Goal: Complete application form

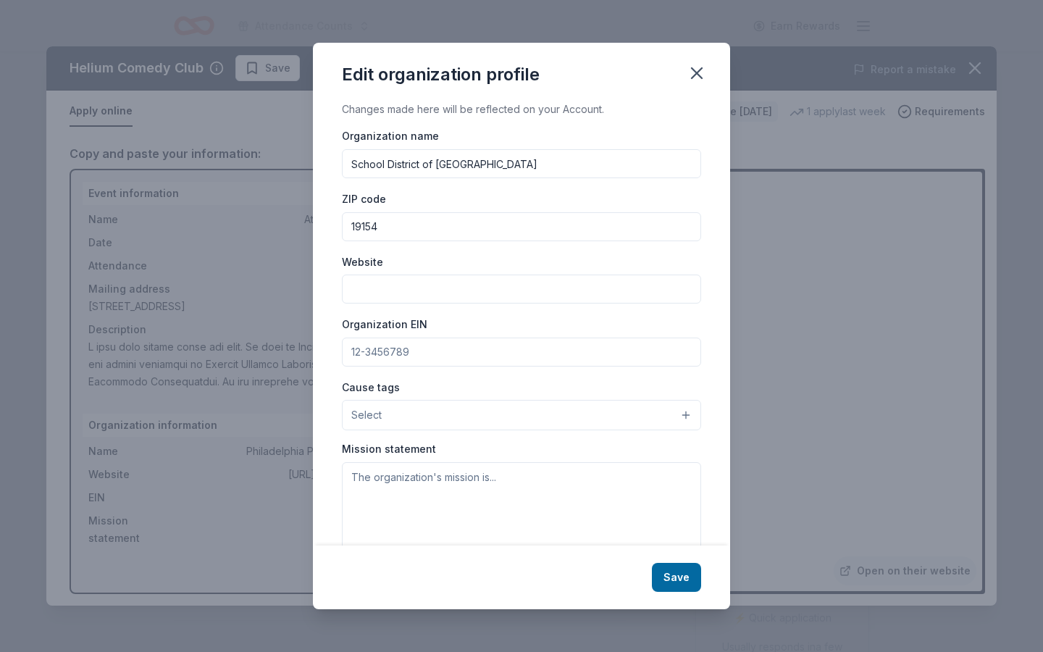
scroll to position [140, 0]
paste input "[URL][DOMAIN_NAME]"
type input "[URL][DOMAIN_NAME]"
click at [394, 348] on input "Organization EIN" at bounding box center [521, 352] width 359 height 29
paste input "236004102"
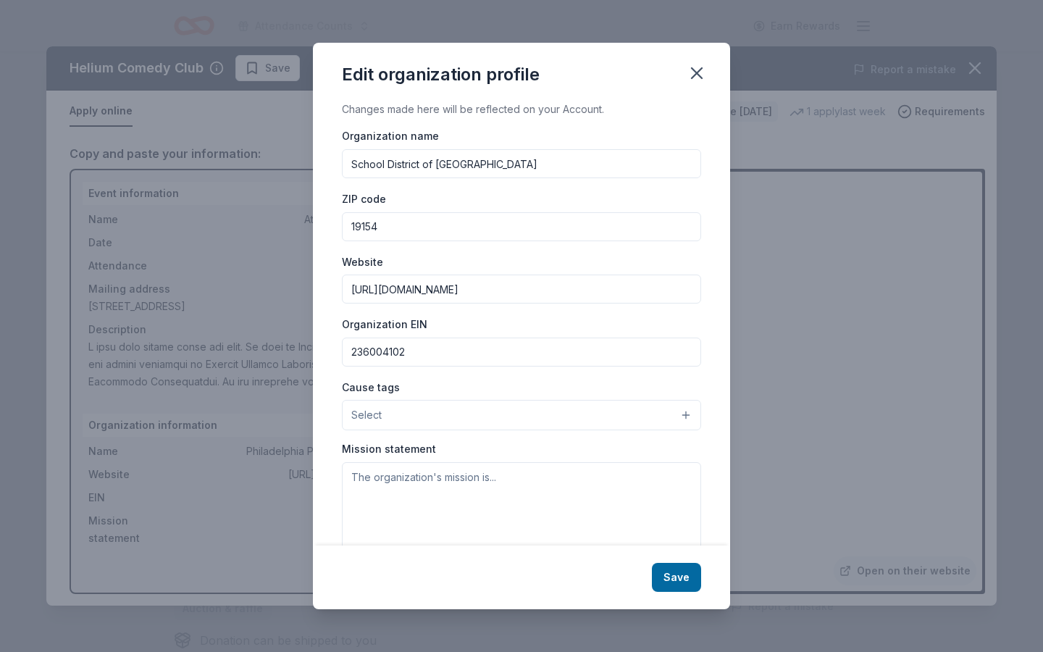
type input "236004102"
click at [396, 422] on button "Select" at bounding box center [521, 415] width 359 height 30
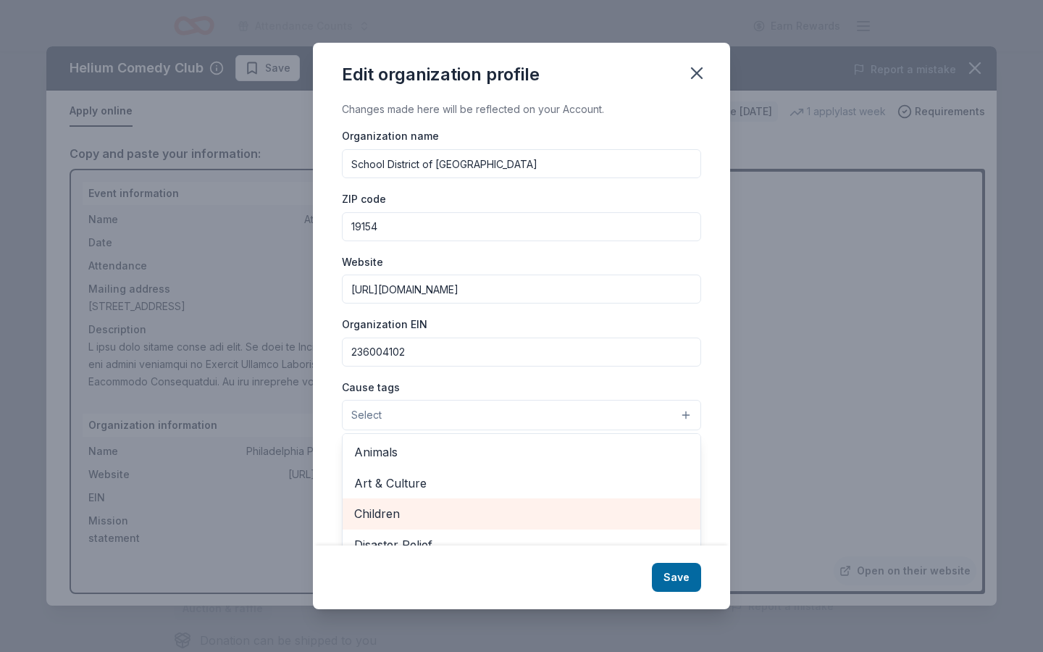
click at [380, 519] on span "Children" at bounding box center [521, 513] width 335 height 19
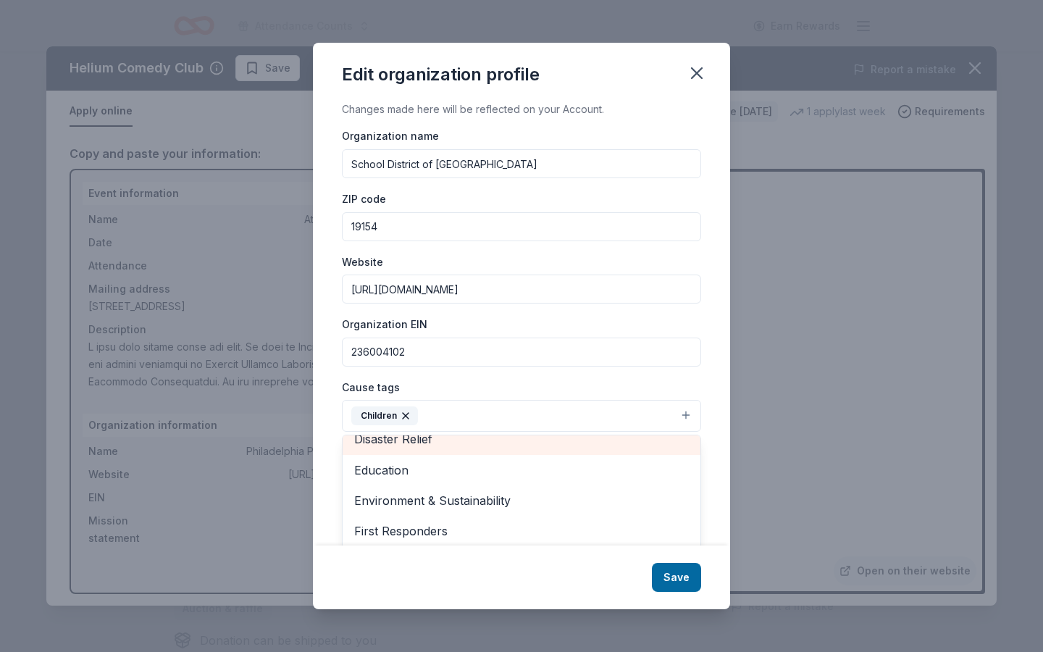
scroll to position [85, 0]
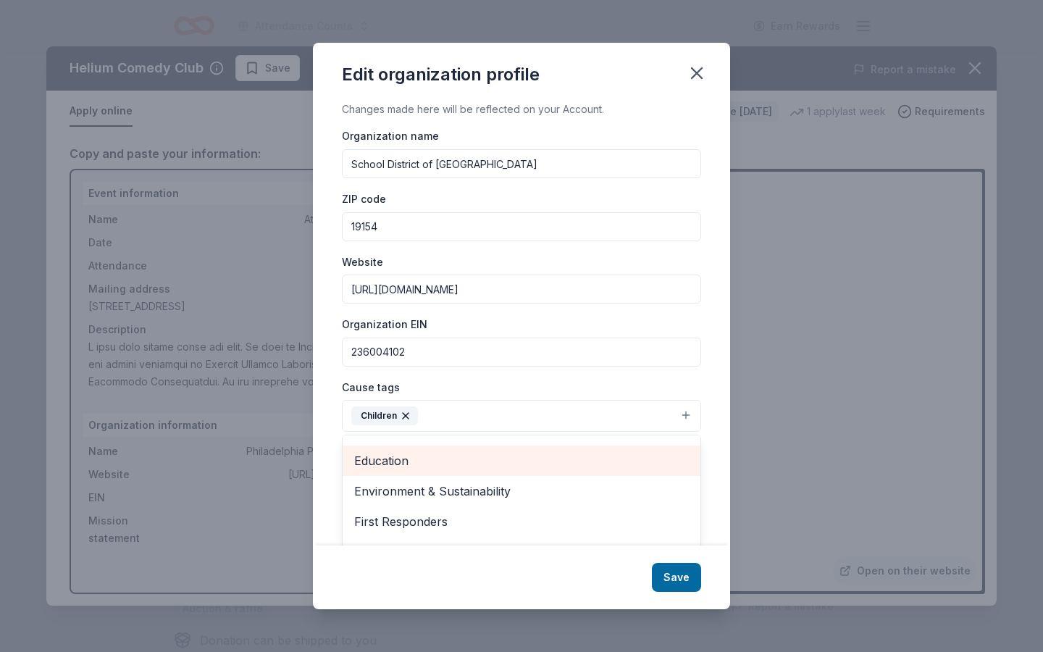
click at [381, 460] on span "Education" at bounding box center [521, 460] width 335 height 19
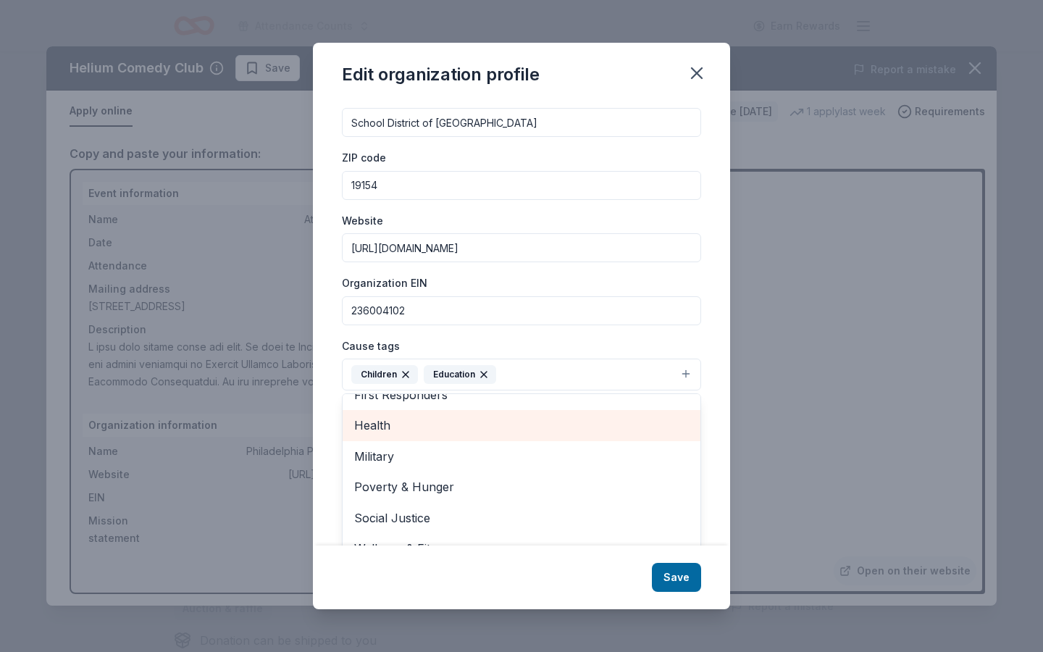
scroll to position [64, 0]
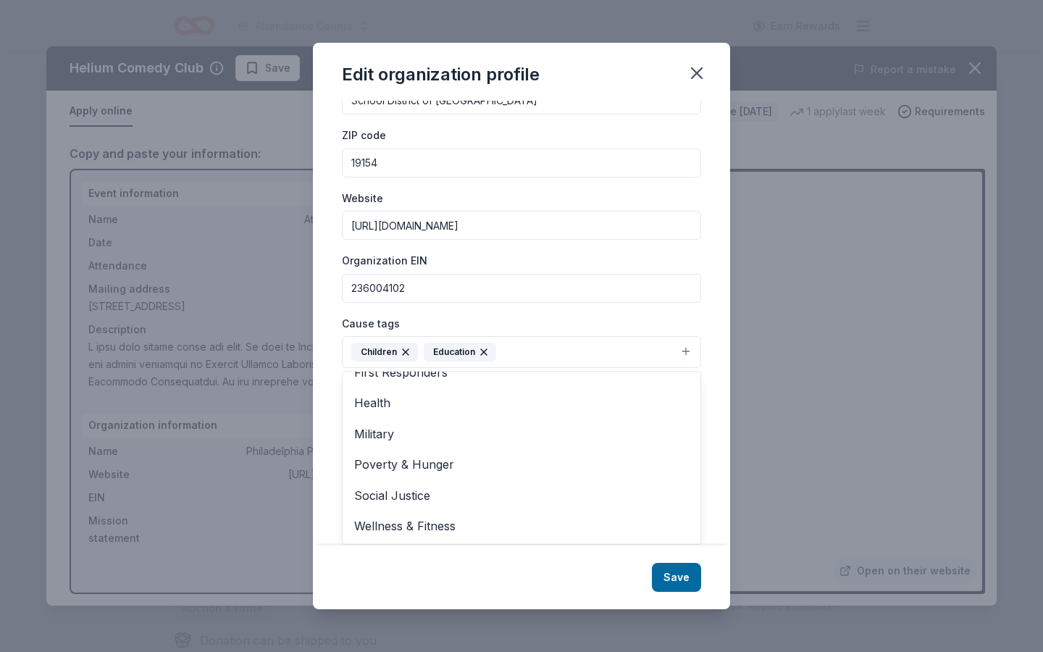
click at [324, 499] on div "Changes made here will be reflected on your Account. Organization name School D…" at bounding box center [521, 323] width 417 height 444
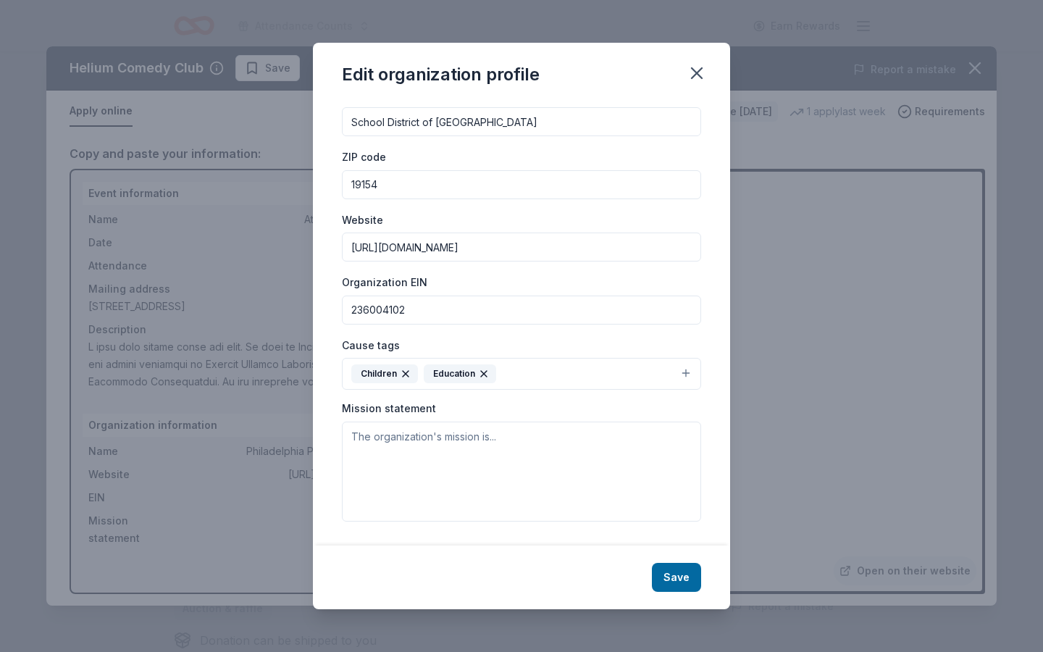
scroll to position [41, 0]
click at [380, 456] on textarea at bounding box center [521, 472] width 359 height 100
click at [409, 458] on textarea "To enrich screen reader interactions, please activate Accessibility in Grammarl…" at bounding box center [521, 472] width 359 height 100
paste textarea "We will grow as leaders continuously aspiring to achieve our greatest potential…"
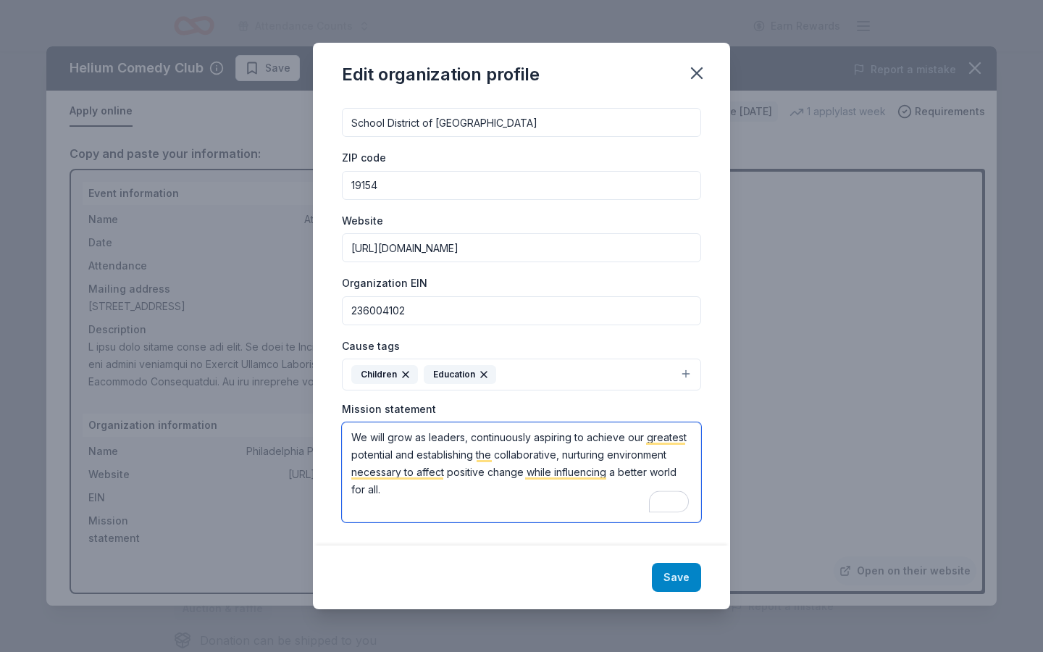
type textarea "We will grow as leaders, continuously aspiring to achieve our greatest potentia…"
click at [679, 574] on button "Save" at bounding box center [676, 577] width 49 height 29
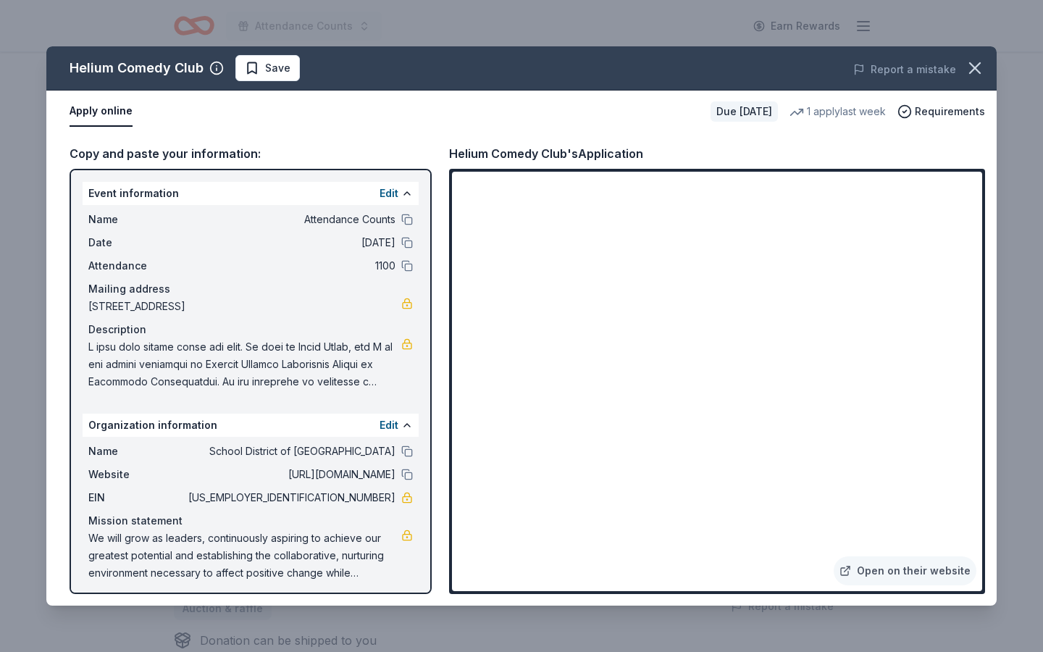
scroll to position [7, 0]
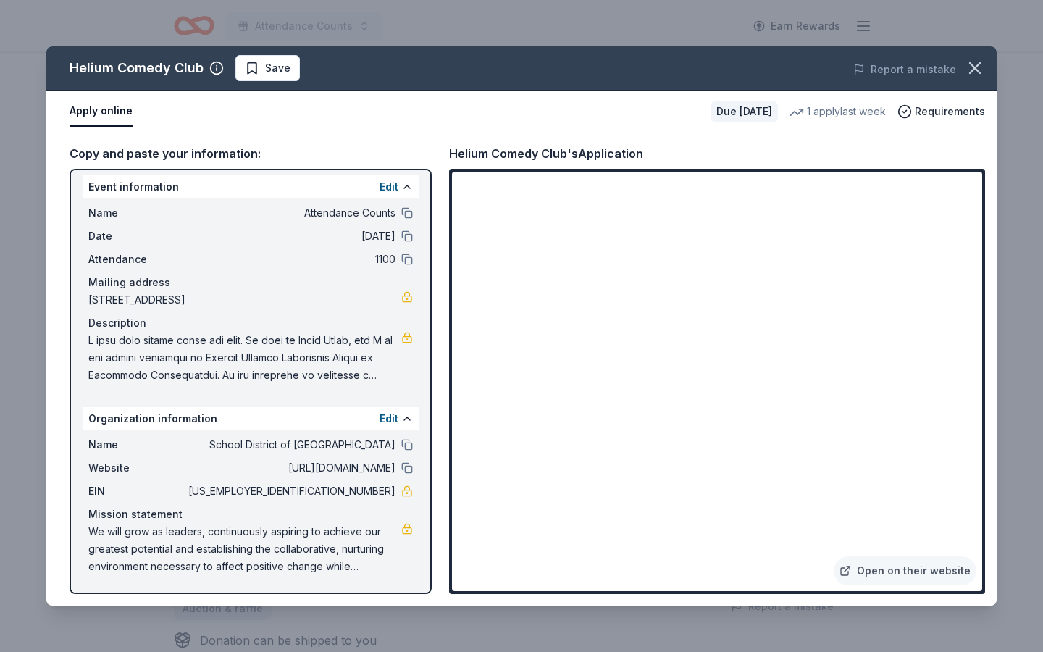
drag, startPoint x: 335, startPoint y: 492, endPoint x: 374, endPoint y: 490, distance: 39.1
click at [376, 490] on span "[US_EMPLOYER_IDENTIFICATION_NUMBER]" at bounding box center [290, 490] width 210 height 17
click at [972, 65] on icon "button" at bounding box center [975, 68] width 10 height 10
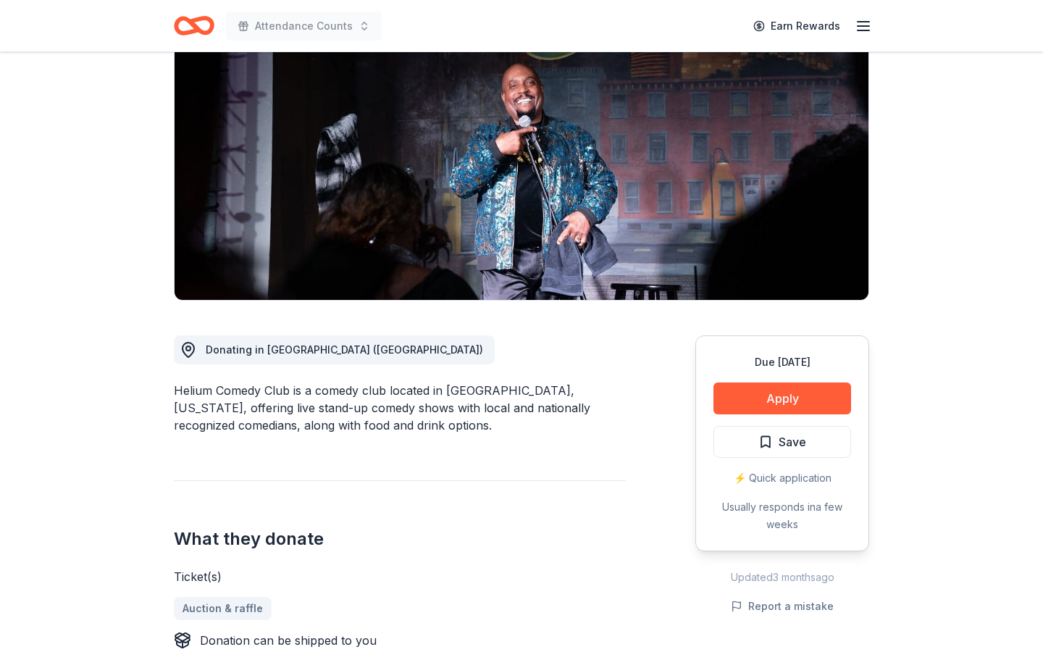
scroll to position [0, 0]
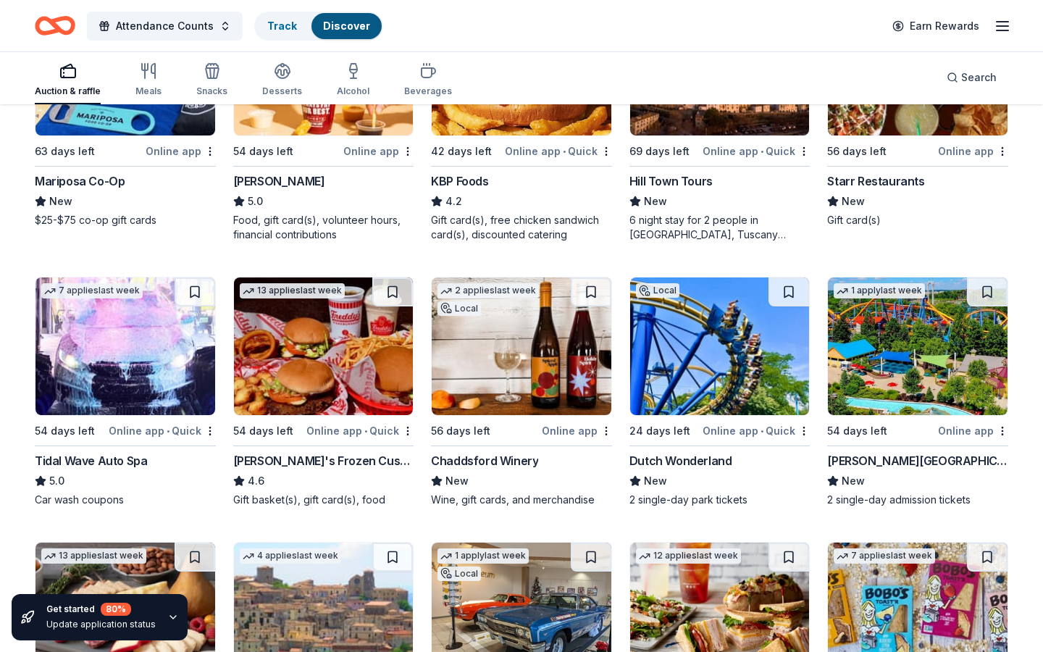
scroll to position [1378, 0]
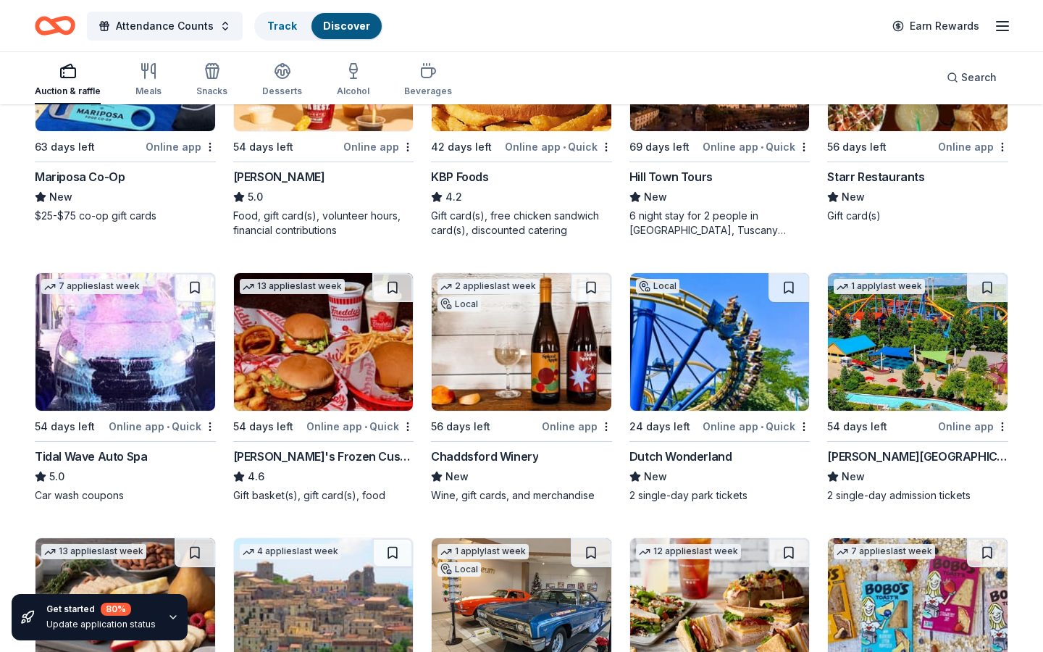
click at [958, 335] on img at bounding box center [918, 342] width 180 height 138
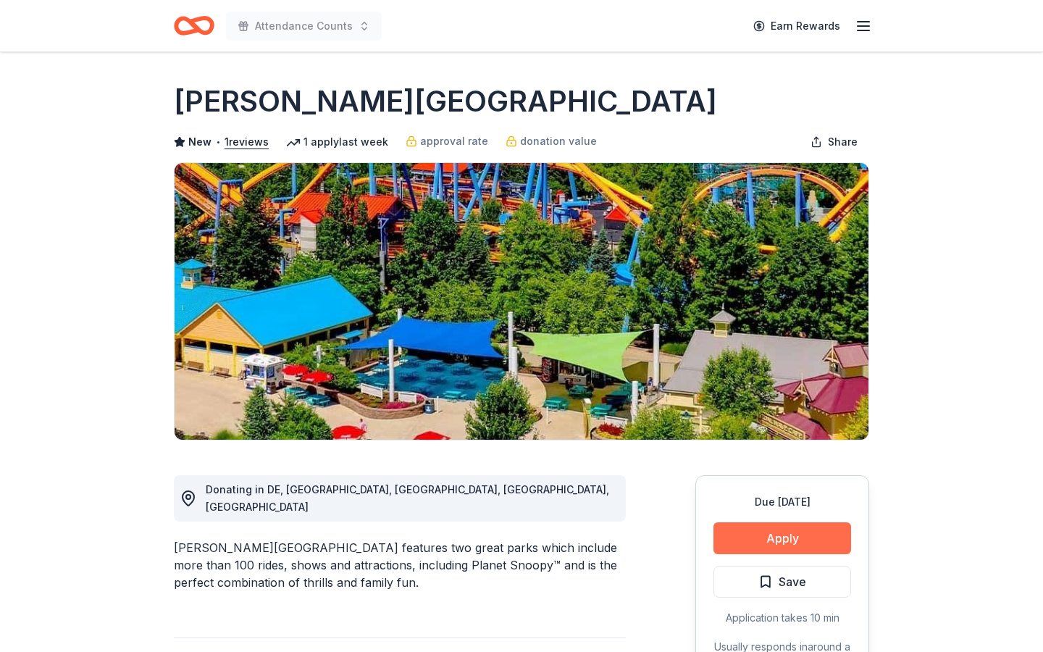
click at [760, 545] on button "Apply" at bounding box center [782, 538] width 138 height 32
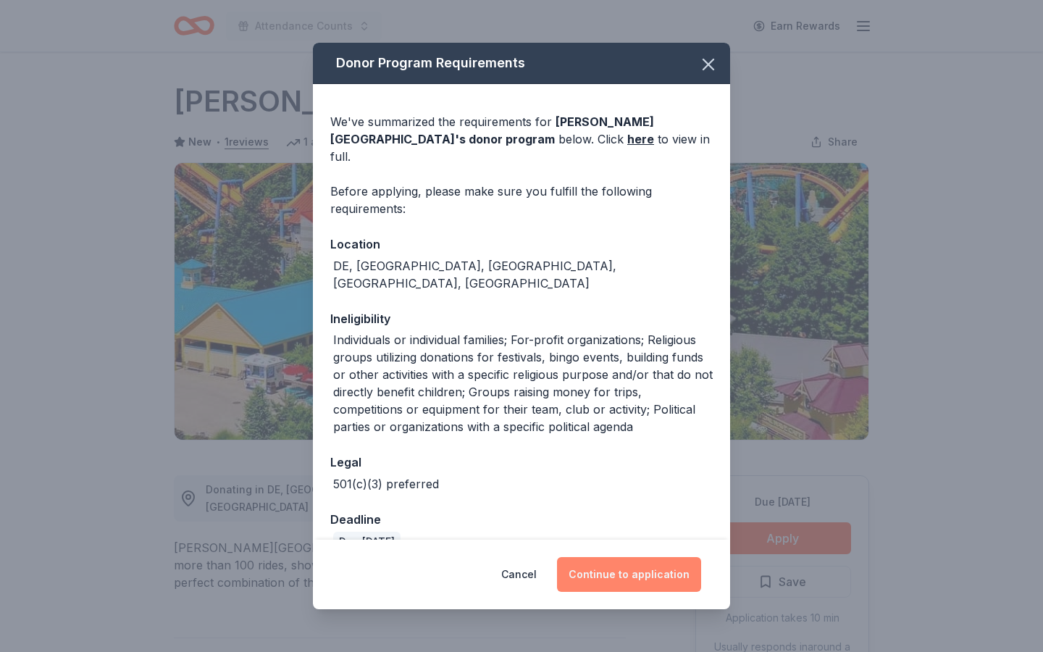
click at [608, 578] on button "Continue to application" at bounding box center [629, 574] width 144 height 35
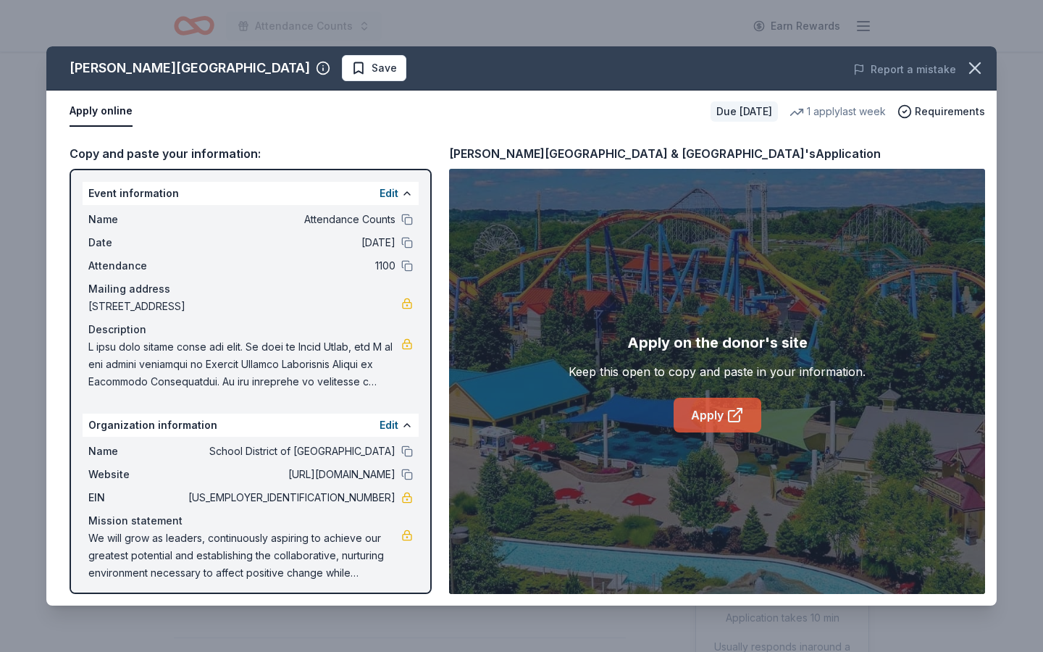
click at [710, 410] on link "Apply" at bounding box center [718, 415] width 88 height 35
click at [729, 422] on icon at bounding box center [734, 414] width 17 height 17
